Goal: Information Seeking & Learning: Learn about a topic

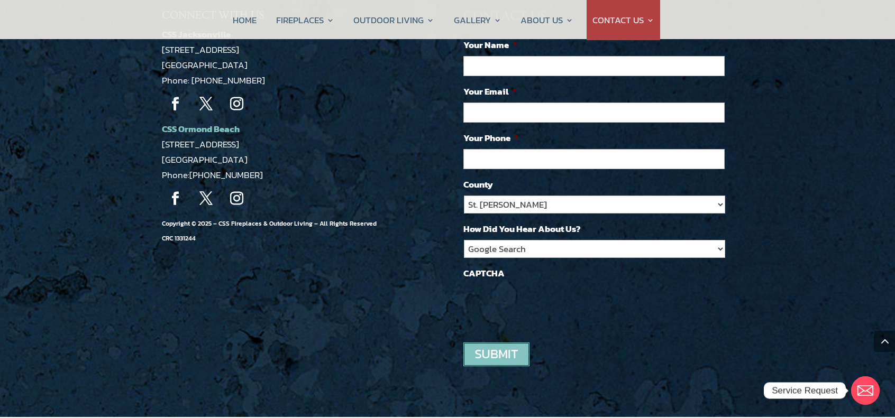
scroll to position [1027, 0]
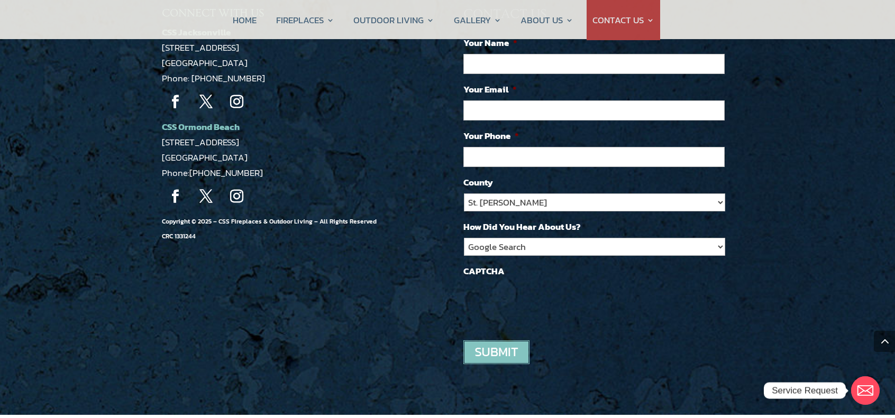
click at [888, 345] on span at bounding box center [884, 341] width 21 height 21
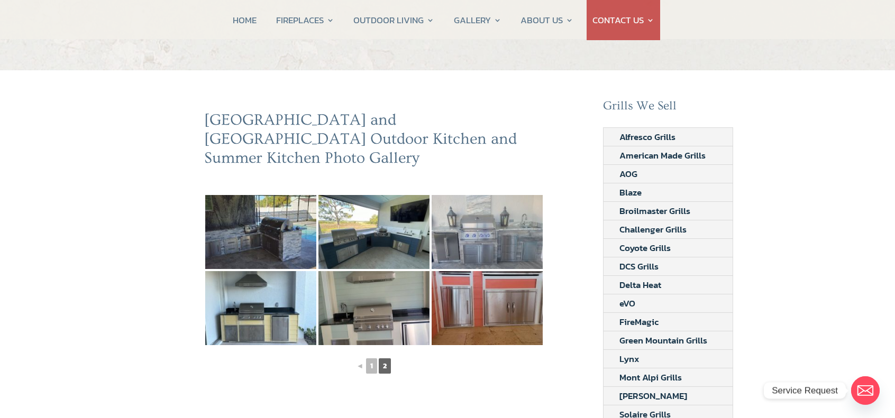
scroll to position [0, 0]
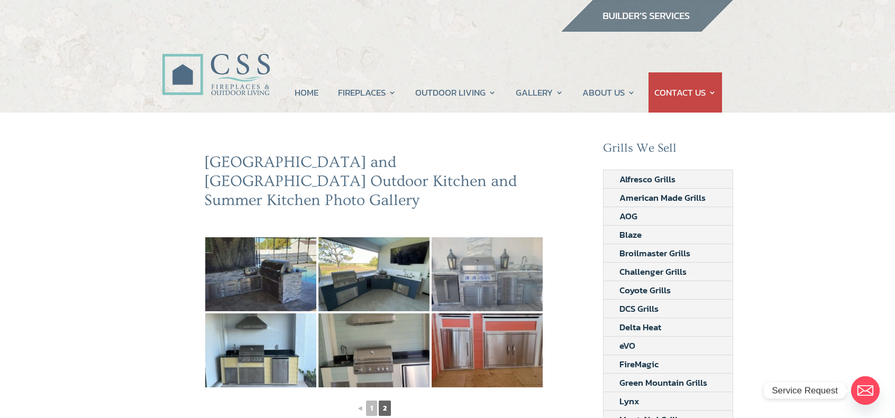
click at [409, 13] on div at bounding box center [447, 16] width 571 height 32
click at [404, 11] on div at bounding box center [447, 16] width 571 height 32
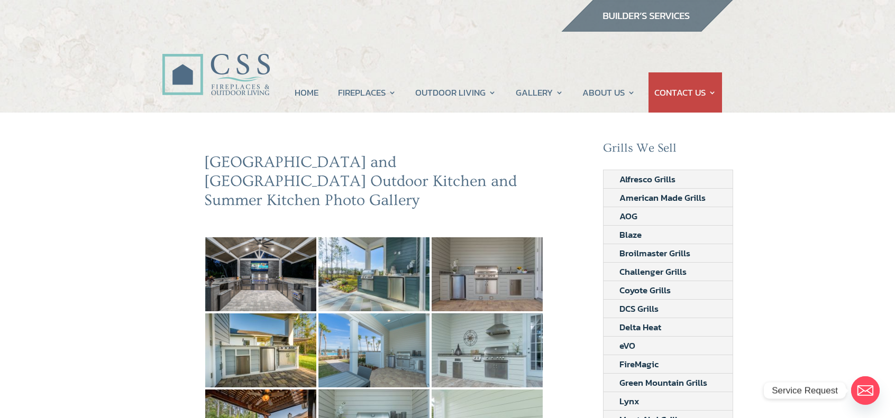
click at [646, 16] on img at bounding box center [647, 16] width 172 height 32
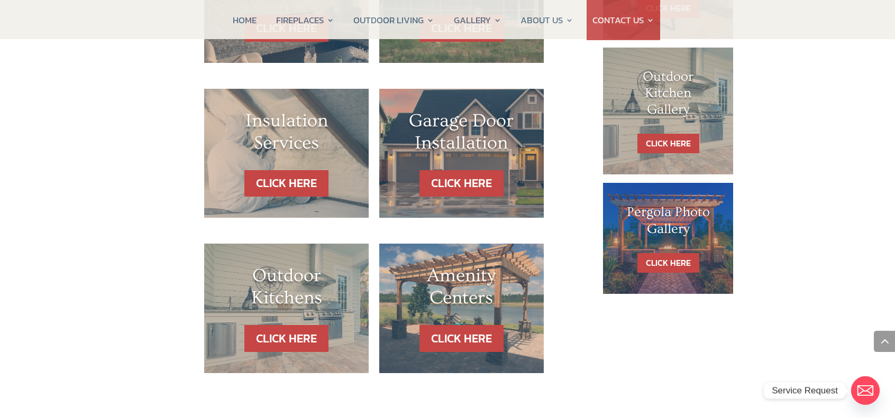
scroll to position [635, 0]
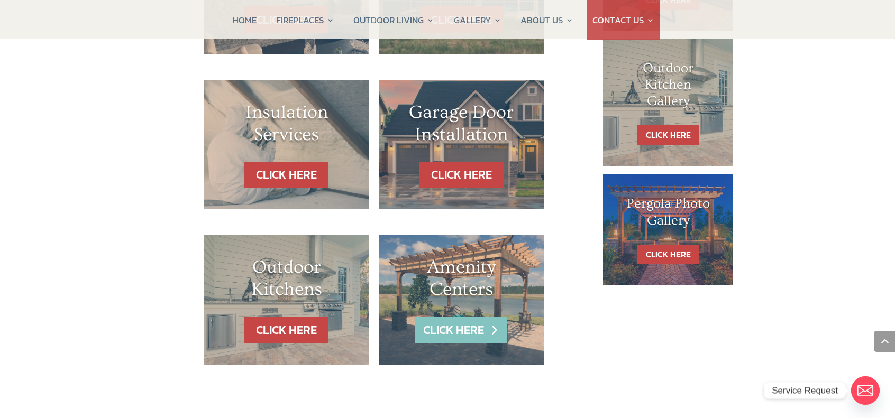
click at [465, 323] on link "CLICK HERE" at bounding box center [461, 330] width 92 height 27
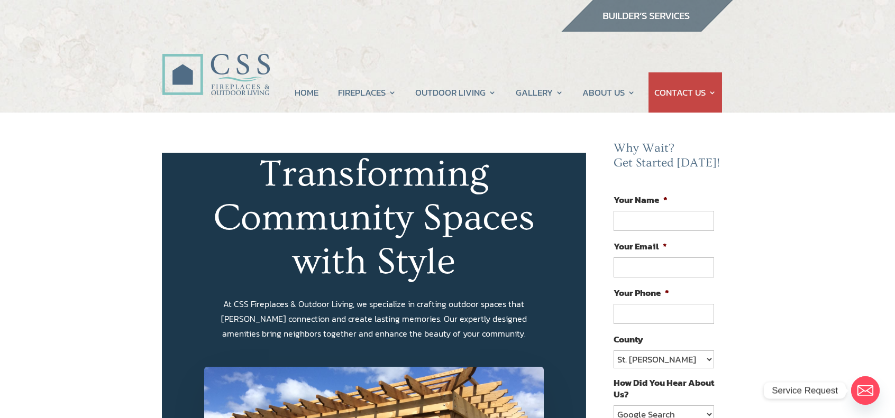
click at [521, 273] on h1 "Transforming Community Spaces with Style" at bounding box center [374, 221] width 340 height 136
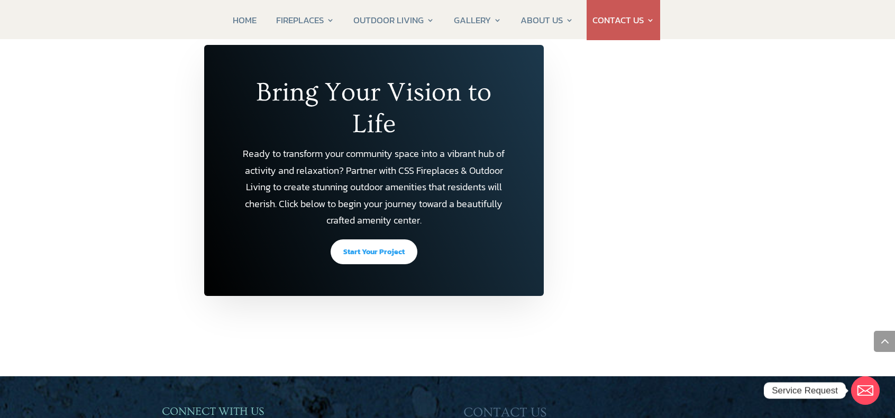
scroll to position [2045, 0]
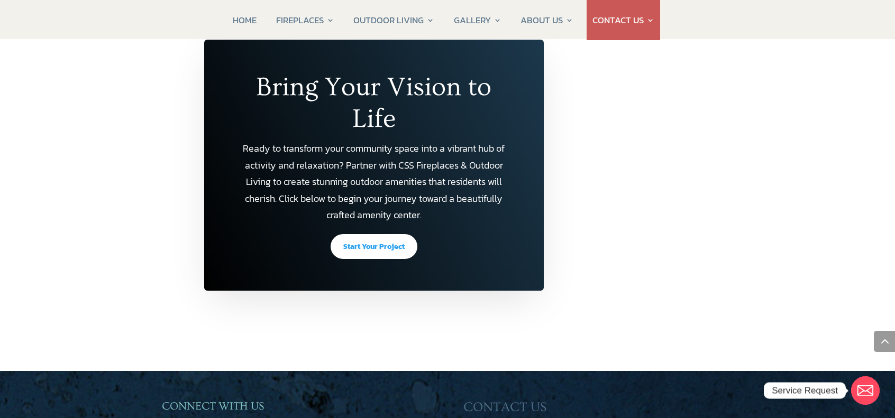
drag, startPoint x: 312, startPoint y: 0, endPoint x: 129, endPoint y: 70, distance: 196.1
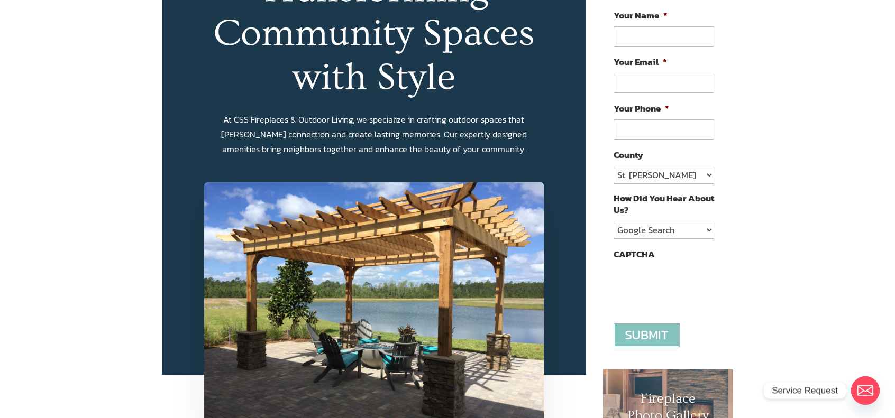
scroll to position [0, 0]
